Goal: Information Seeking & Learning: Learn about a topic

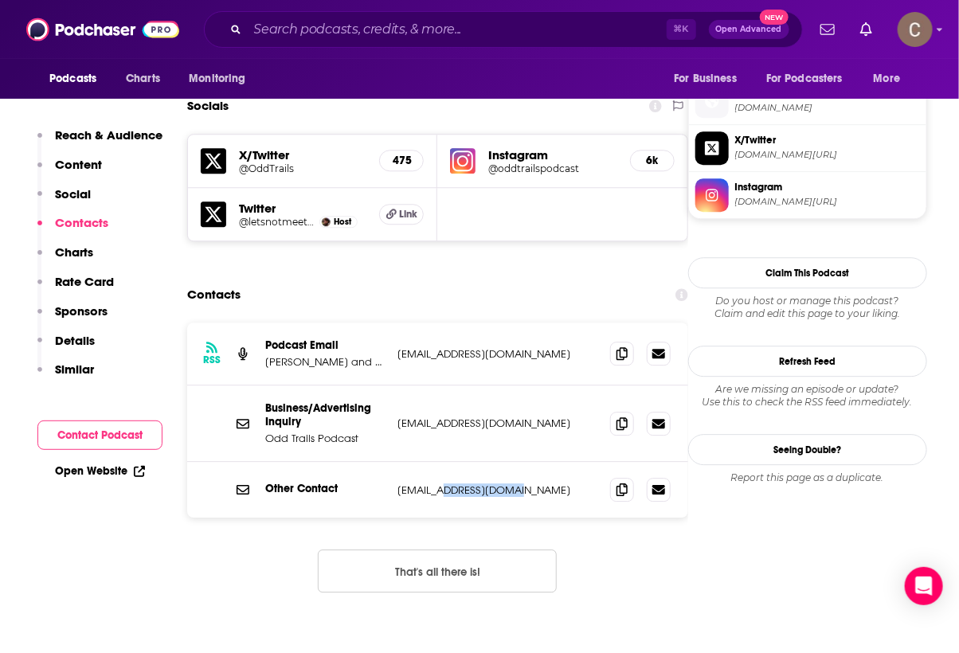
scroll to position [1412, 0]
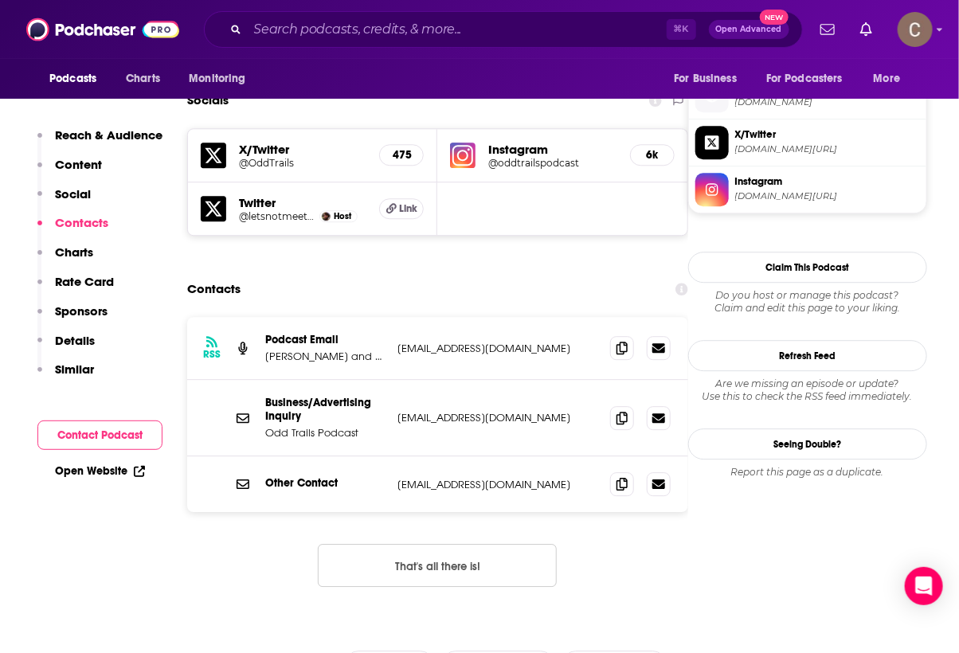
click at [569, 478] on p "stories@oddtrails.com" at bounding box center [497, 485] width 200 height 14
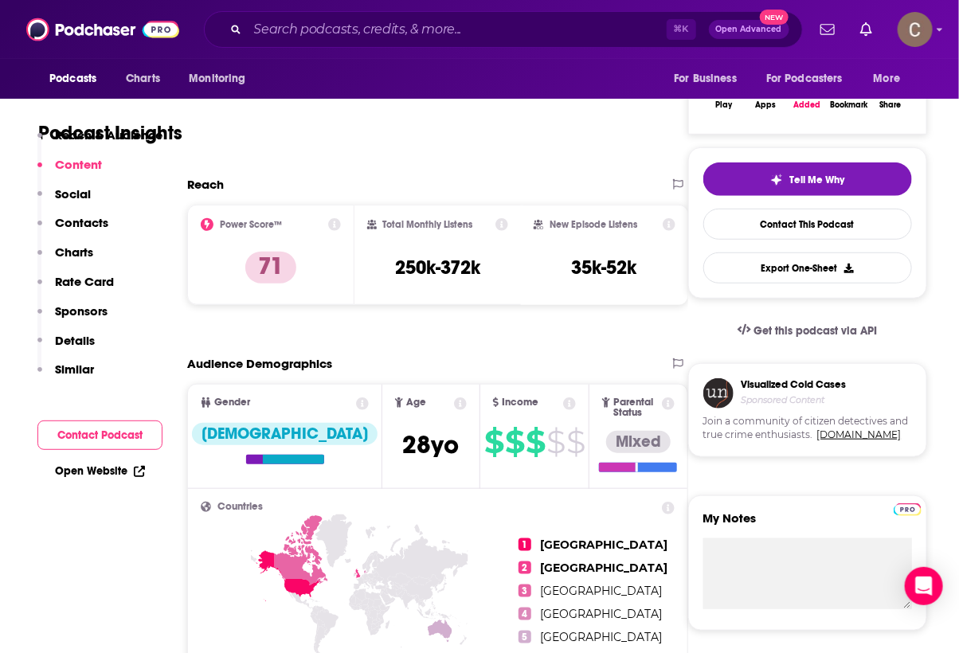
scroll to position [0, 0]
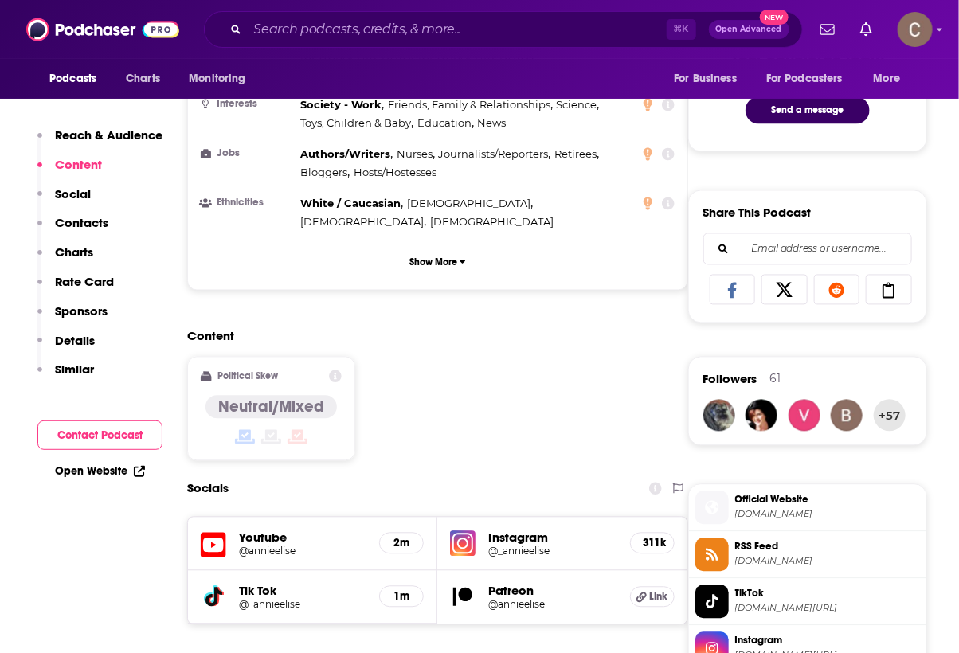
scroll to position [1004, 0]
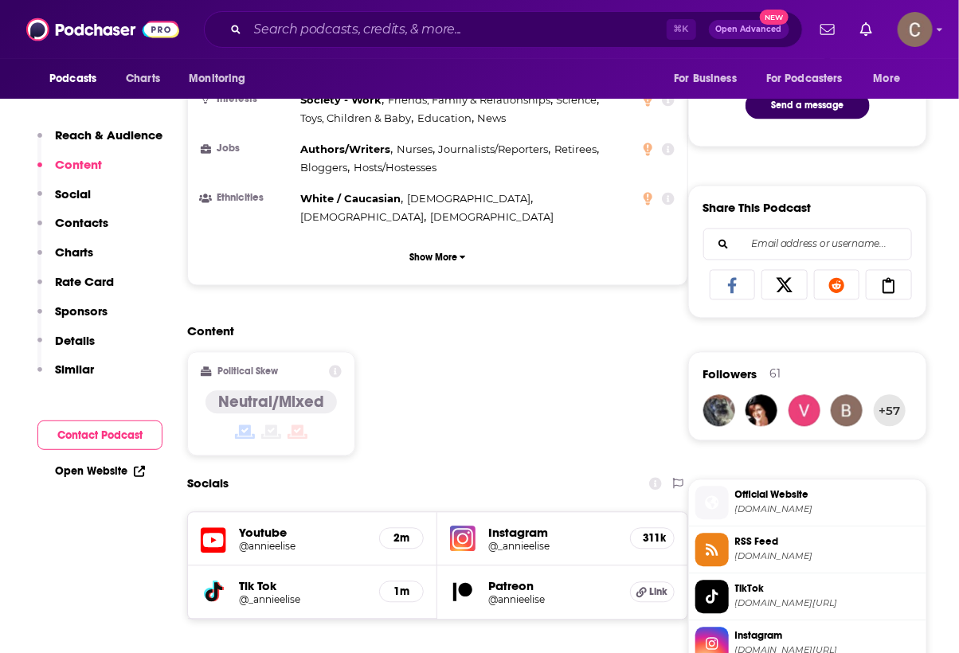
click at [500, 579] on h5 "Patreon" at bounding box center [552, 586] width 128 height 15
click at [640, 588] on icon at bounding box center [641, 593] width 10 height 10
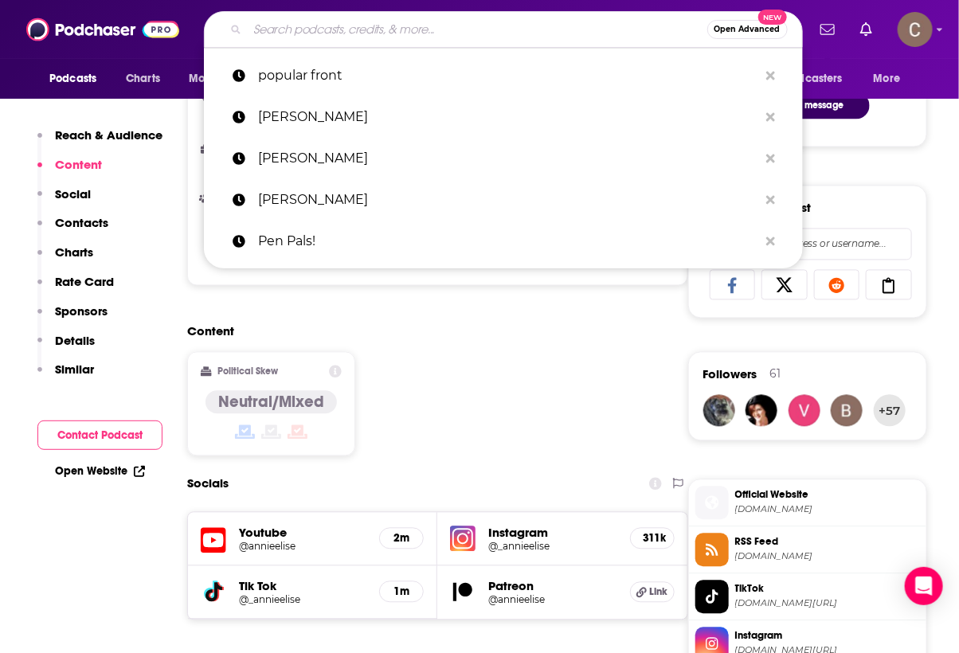
click at [455, 35] on input "Search podcasts, credits, & more..." at bounding box center [478, 29] width 460 height 25
paste input "Disorder"
type input "Disorder"
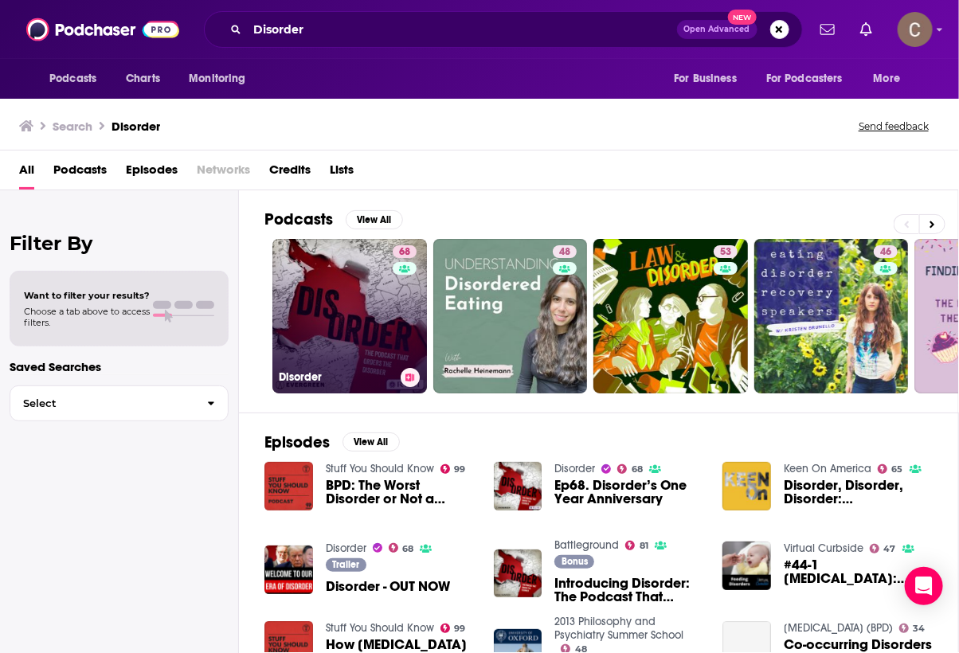
click at [307, 316] on link "68 Disorder" at bounding box center [349, 316] width 155 height 155
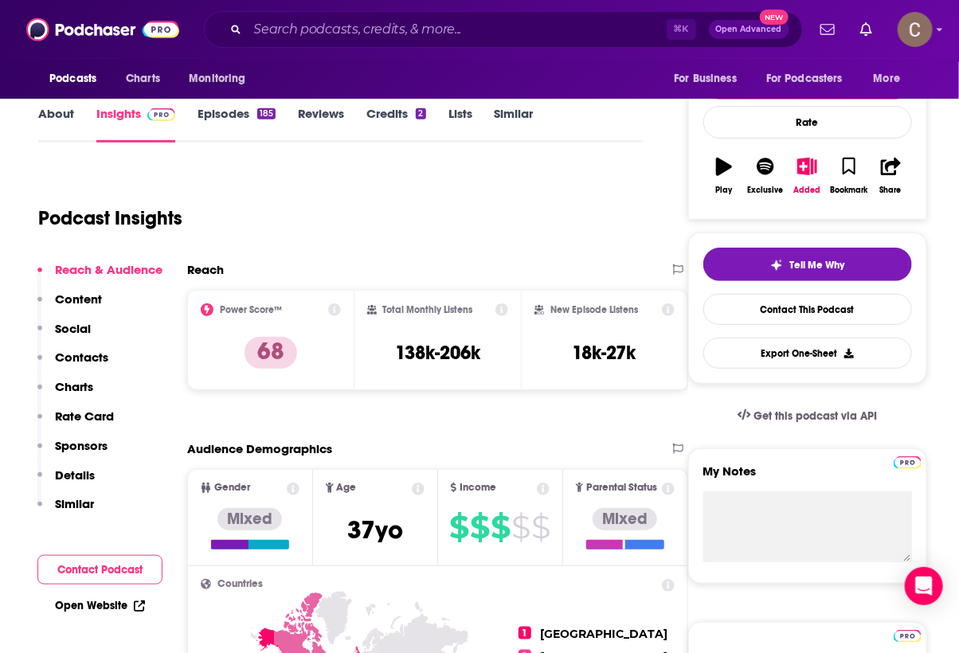
scroll to position [147, 0]
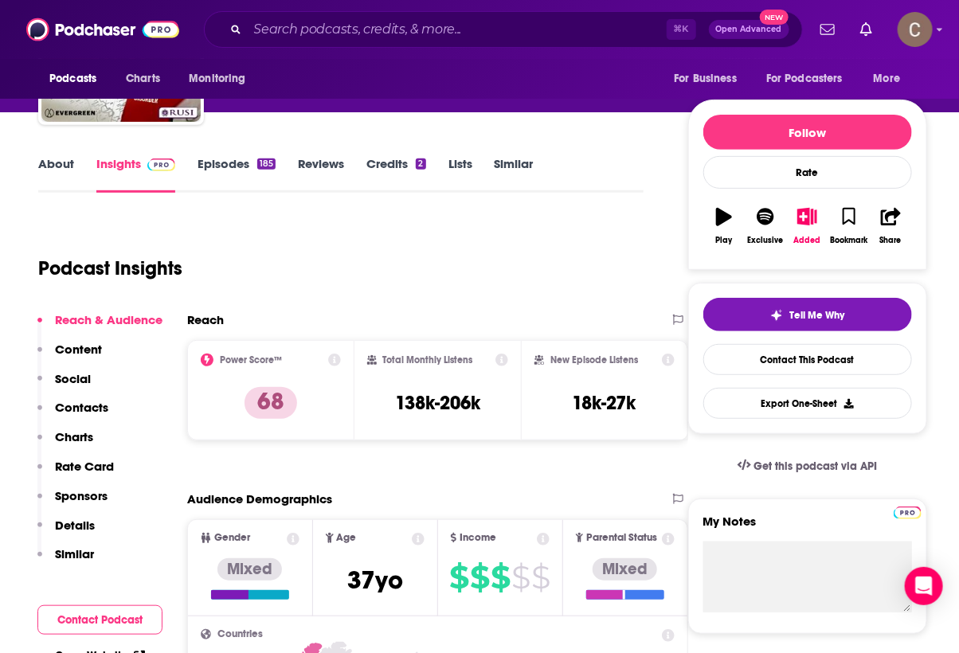
click at [234, 169] on link "Episodes 185" at bounding box center [237, 174] width 78 height 37
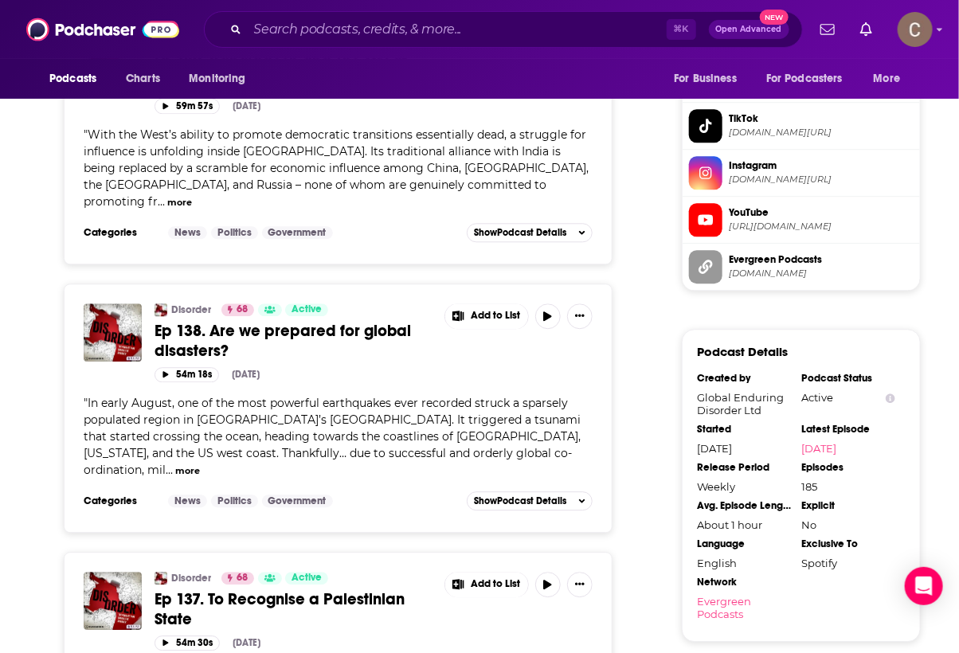
scroll to position [1012, 0]
